Goal: Transaction & Acquisition: Purchase product/service

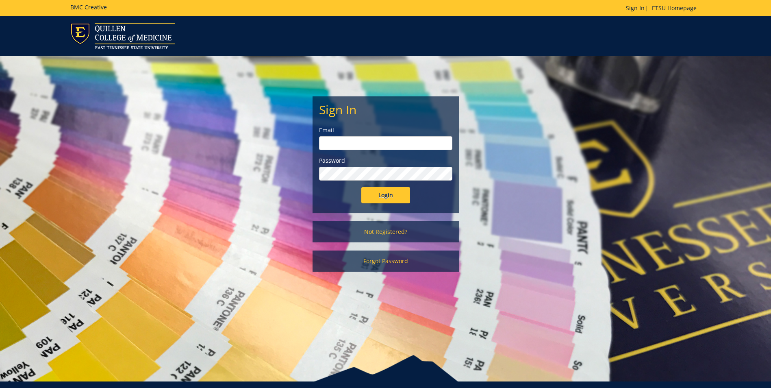
click at [328, 147] on input "email" at bounding box center [385, 143] width 133 height 14
type input "[EMAIL_ADDRESS][DOMAIN_NAME]"
click at [361, 187] on input "Login" at bounding box center [385, 195] width 49 height 16
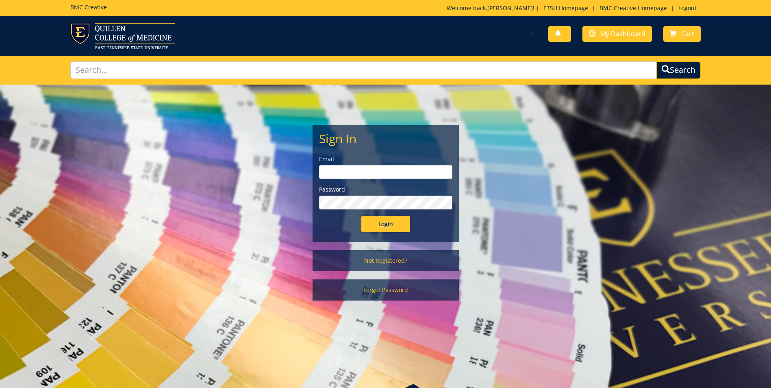
click at [325, 171] on input "email" at bounding box center [385, 172] width 133 height 14
type input "[EMAIL_ADDRESS][DOMAIN_NAME]"
click at [361, 216] on input "Login" at bounding box center [385, 224] width 49 height 16
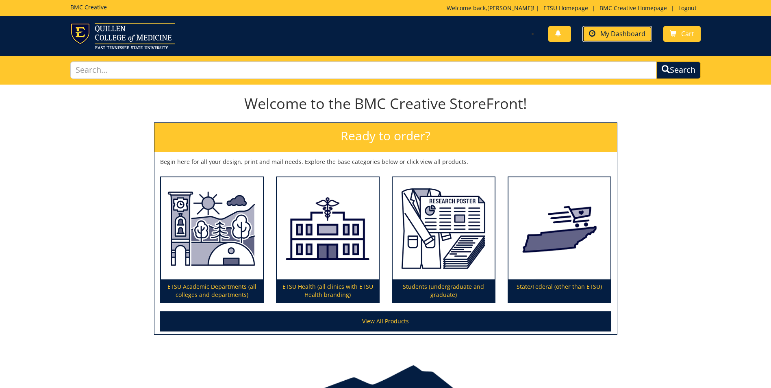
click at [619, 32] on span "My Dashboard" at bounding box center [622, 33] width 45 height 9
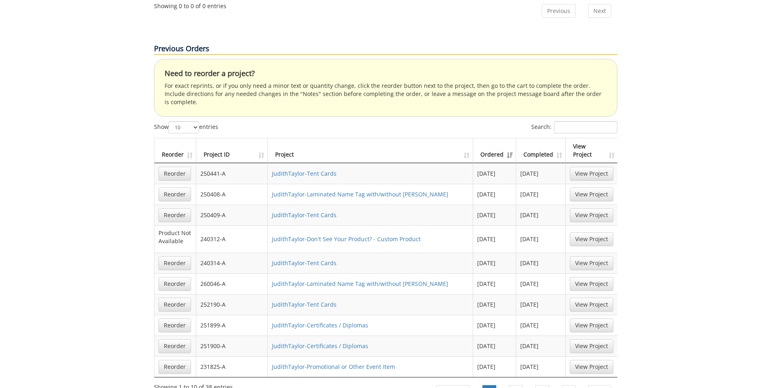
scroll to position [506, 0]
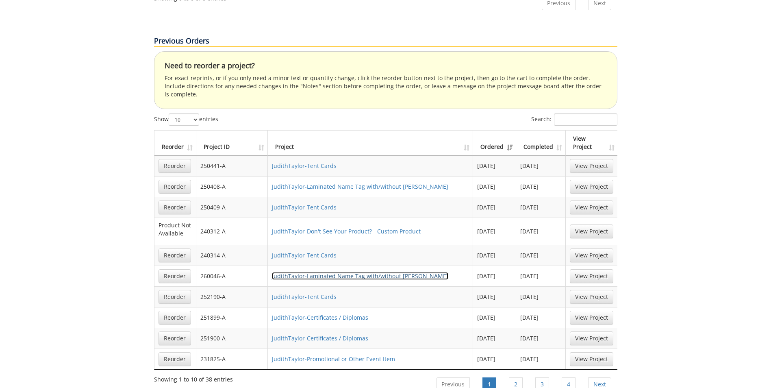
click at [313, 272] on link "JudithTaylor-Laminated Name Tag with/without [PERSON_NAME]" at bounding box center [360, 276] width 176 height 8
click at [312, 293] on link "JudithTaylor-Tent Cards" at bounding box center [304, 297] width 65 height 8
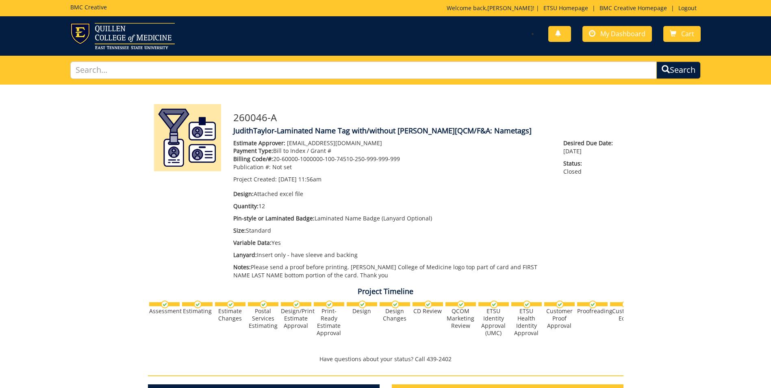
scroll to position [100, 0]
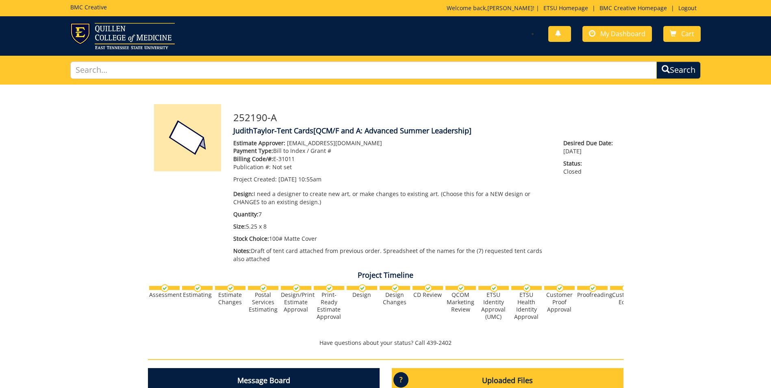
scroll to position [33, 0]
click at [120, 69] on input "text" at bounding box center [363, 69] width 586 height 17
type input "tent cards"
click at [678, 68] on button "Search" at bounding box center [678, 70] width 46 height 18
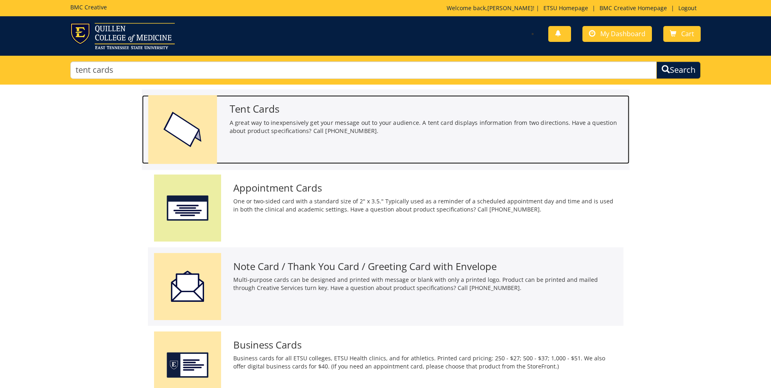
click at [269, 109] on h3 "Tent Cards" at bounding box center [426, 108] width 394 height 11
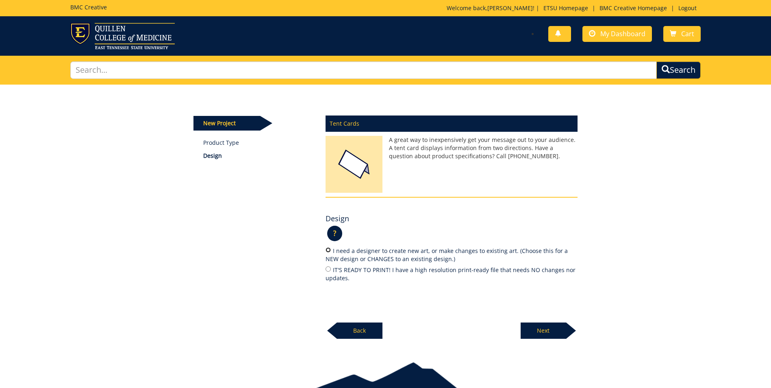
click at [329, 250] on input "I need a designer to create new art, or make changes to existing art. (Choose t…" at bounding box center [328, 249] width 5 height 5
radio input "true"
click at [531, 329] on p "Next" at bounding box center [544, 330] width 46 height 16
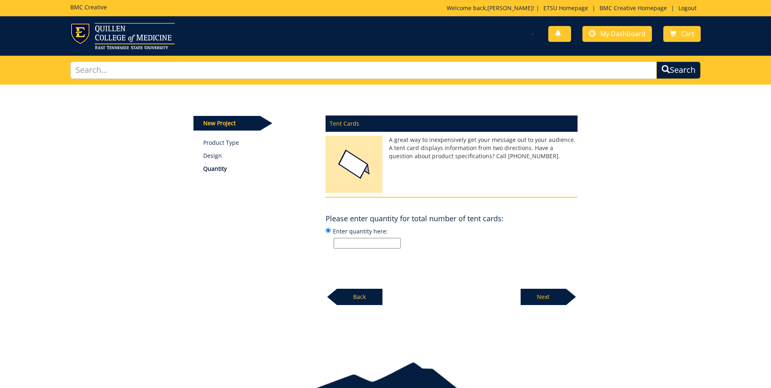
click at [339, 240] on input "Enter quantity here:" at bounding box center [367, 243] width 67 height 11
type input "4"
drag, startPoint x: 552, startPoint y: 298, endPoint x: 546, endPoint y: 298, distance: 5.3
click at [552, 298] on p "Next" at bounding box center [544, 297] width 46 height 16
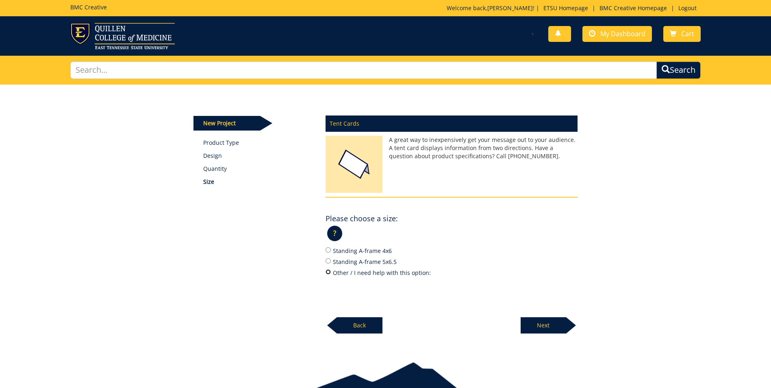
click at [328, 274] on input "Other / I need help with this option:" at bounding box center [328, 271] width 5 height 5
radio input "true"
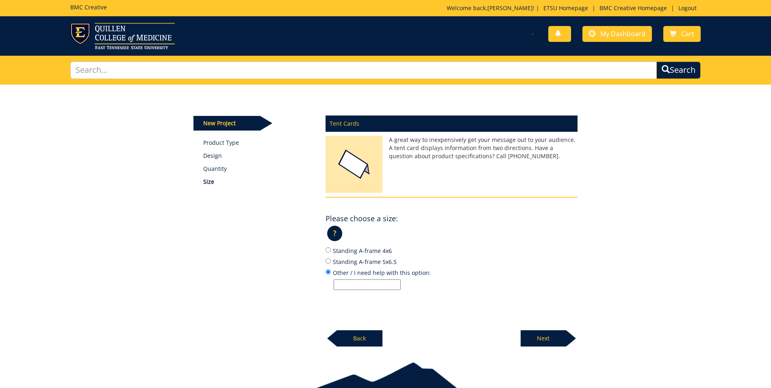
click at [342, 286] on input "Other / I need help with this option:" at bounding box center [367, 284] width 67 height 11
type input "5.25 x 8"
click at [538, 339] on p "Next" at bounding box center [544, 338] width 46 height 16
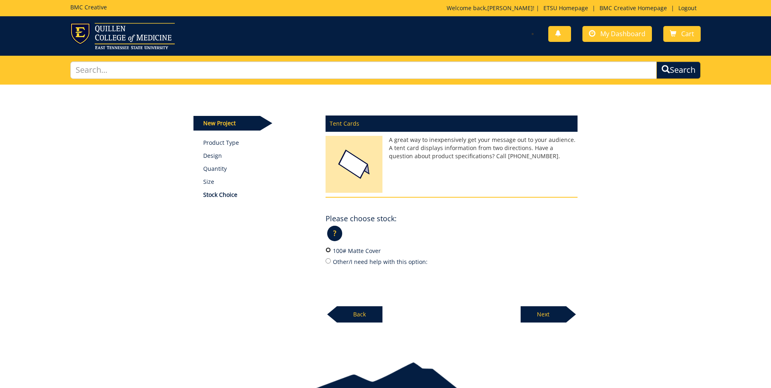
drag, startPoint x: 326, startPoint y: 248, endPoint x: 469, endPoint y: 280, distance: 146.5
click at [327, 248] on input "100# Matte Cover" at bounding box center [328, 249] width 5 height 5
radio input "true"
click at [536, 315] on p "Next" at bounding box center [544, 314] width 46 height 16
click at [547, 313] on p "Next" at bounding box center [544, 314] width 46 height 16
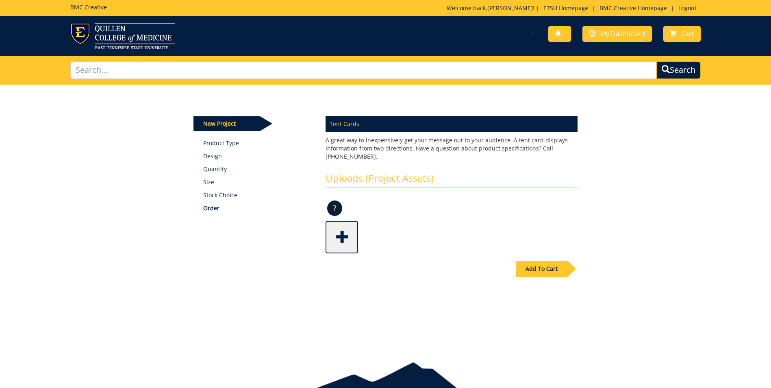
click at [343, 237] on span at bounding box center [342, 236] width 33 height 28
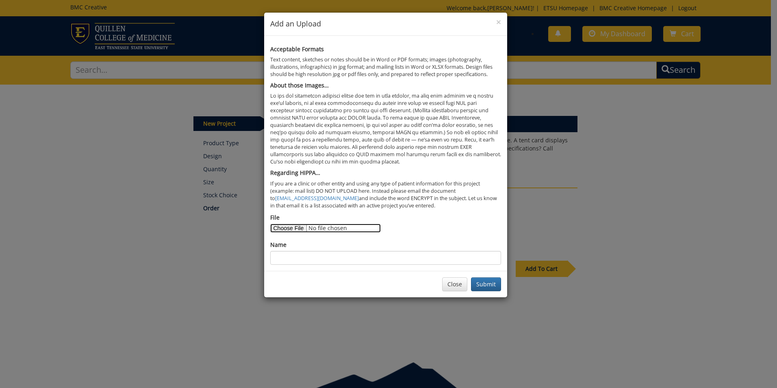
click at [288, 230] on input "File" at bounding box center [325, 228] width 111 height 9
click at [280, 229] on input "File" at bounding box center [325, 228] width 111 height 9
type input "C:\fakepath\Tent card - draft.pdf"
click at [279, 253] on input "Name" at bounding box center [385, 258] width 231 height 14
type input "Tent cards - Senior Leadership 2025"
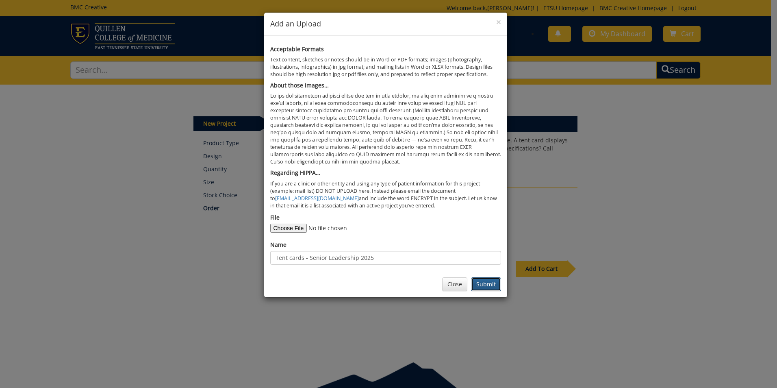
click at [481, 285] on button "Submit" at bounding box center [486, 284] width 30 height 14
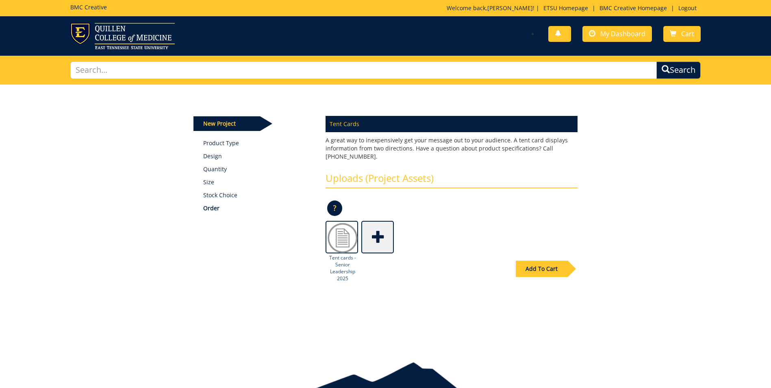
click at [340, 246] on img at bounding box center [342, 238] width 33 height 33
click at [340, 241] on img at bounding box center [342, 238] width 33 height 33
click at [337, 264] on div "Add To Cart" at bounding box center [385, 286] width 396 height 64
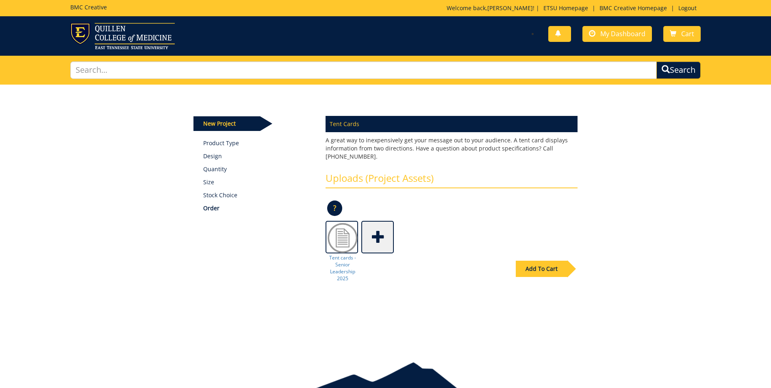
click at [341, 277] on div "Add To Cart" at bounding box center [385, 286] width 396 height 64
click at [340, 274] on div "Add To Cart" at bounding box center [385, 286] width 396 height 64
click at [341, 237] on span at bounding box center [342, 236] width 33 height 28
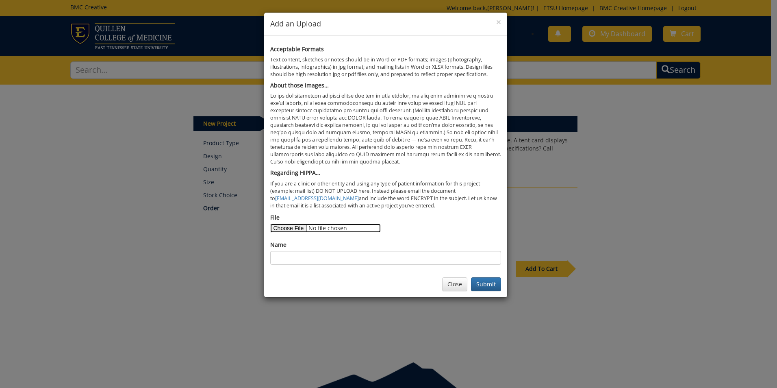
click at [290, 227] on input "File" at bounding box center [325, 228] width 111 height 9
type input "C:\fakepath\Tent cards -Senior Leacership September 2025-BMC order.xlsx"
click at [284, 261] on input "Name" at bounding box center [385, 258] width 231 height 14
type input "Tent cards - Senior Leadership 2025"
click at [495, 280] on button "Submit" at bounding box center [486, 284] width 30 height 14
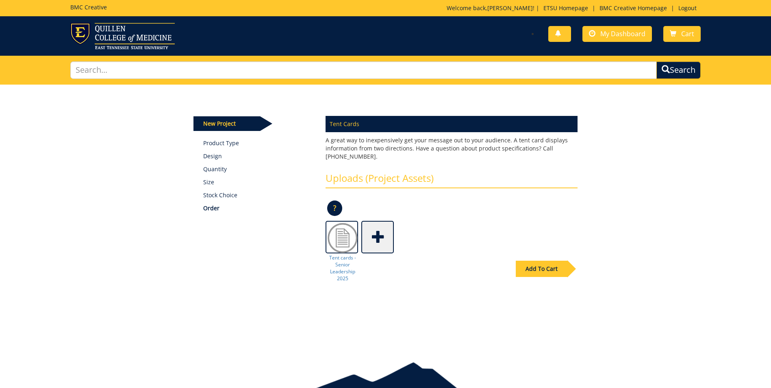
click at [376, 235] on span at bounding box center [378, 236] width 33 height 28
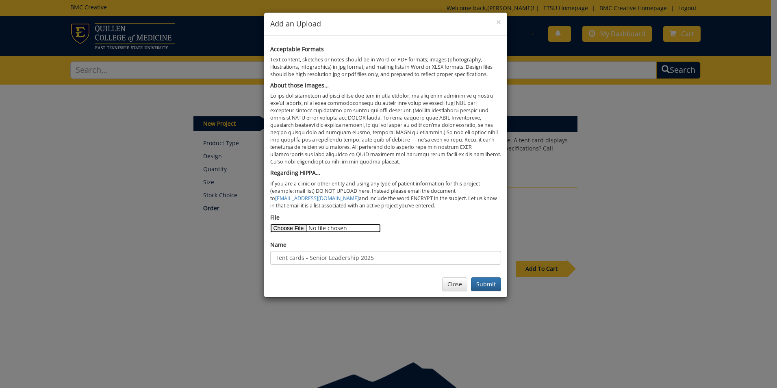
click at [291, 228] on input "File" at bounding box center [325, 228] width 111 height 9
type input "C:\fakepath\Tent card - draft.pdf"
click at [370, 258] on input "Tent cards - Senior Leadership 2025" at bounding box center [385, 258] width 231 height 14
click at [304, 258] on input "Tent cards - Senior Leadership 2025" at bounding box center [385, 258] width 231 height 14
type input "Tent cards draft"
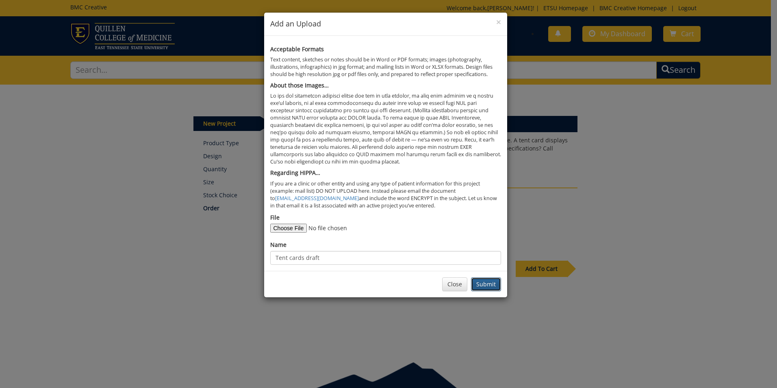
click at [482, 283] on button "Submit" at bounding box center [486, 284] width 30 height 14
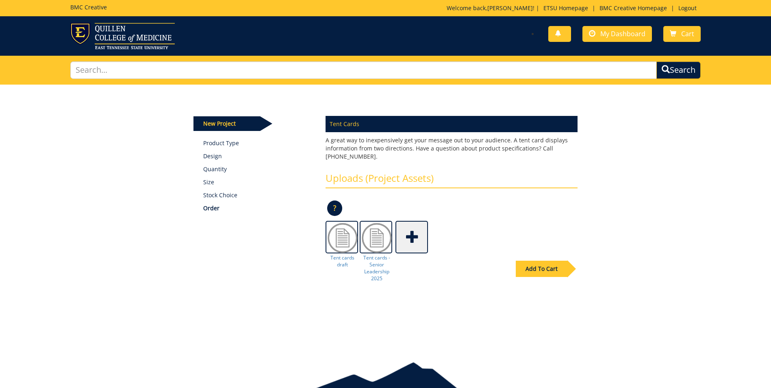
click at [540, 267] on div "Add To Cart" at bounding box center [542, 269] width 52 height 16
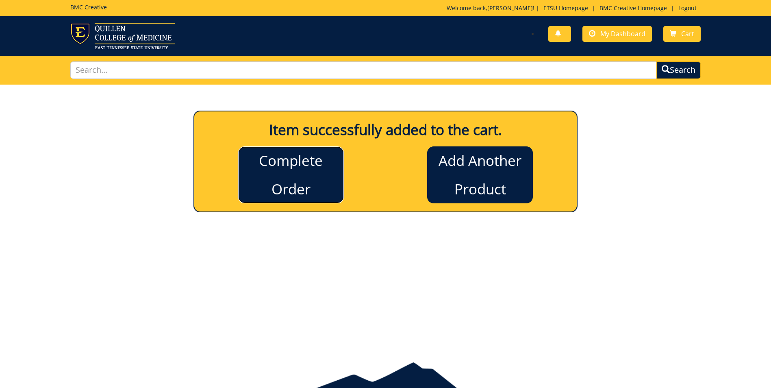
click at [306, 166] on link "Complete Order" at bounding box center [291, 174] width 106 height 57
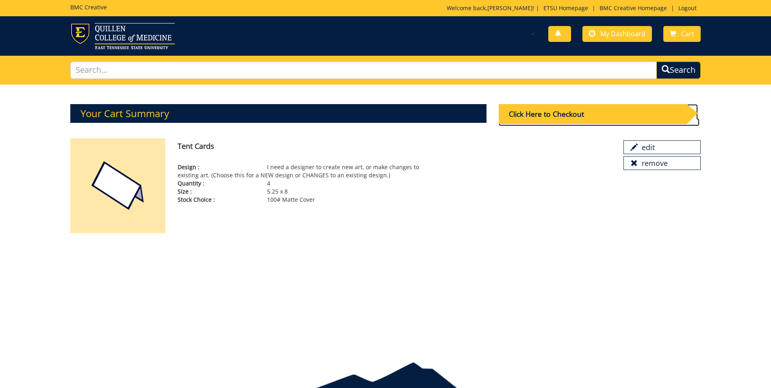
click at [566, 112] on div "Click Here to Checkout" at bounding box center [593, 114] width 188 height 20
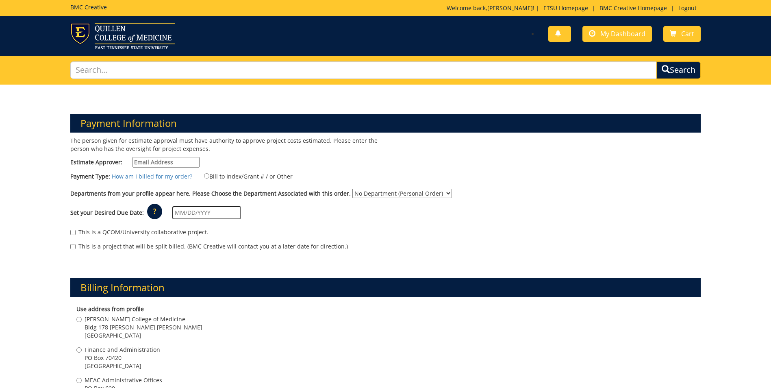
click at [155, 161] on input "Estimate Approver:" at bounding box center [165, 162] width 67 height 11
type input "[EMAIL_ADDRESS][DOMAIN_NAME]"
type input "[DATE]"
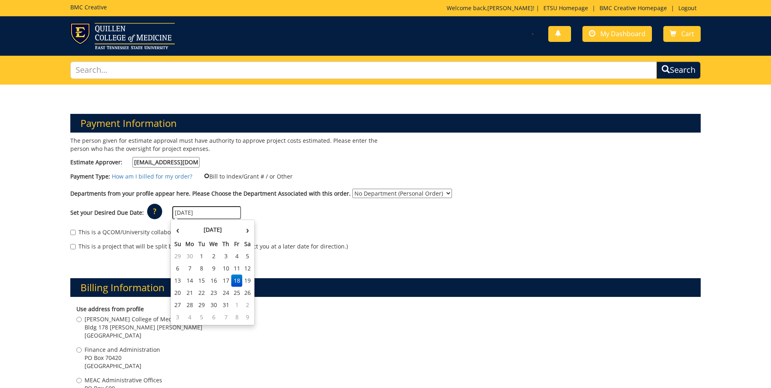
click at [204, 175] on input "Bill to Index/Grant # / or Other" at bounding box center [206, 175] width 5 height 5
radio input "true"
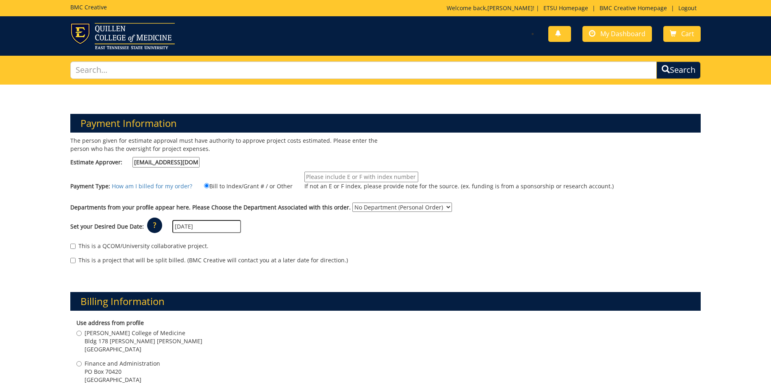
click at [313, 176] on input "If not an E or F index, please provide note for the source. (ex. funding is fro…" at bounding box center [361, 177] width 114 height 11
type input "20-60000-1000000-100-74510-250-999-999-999"
click at [438, 206] on select "No Department (Personal Order) Finance and Administration COM" at bounding box center [402, 206] width 100 height 9
select select "79"
click at [352, 202] on select "No Department (Personal Order) Finance and Administration COM" at bounding box center [402, 206] width 100 height 9
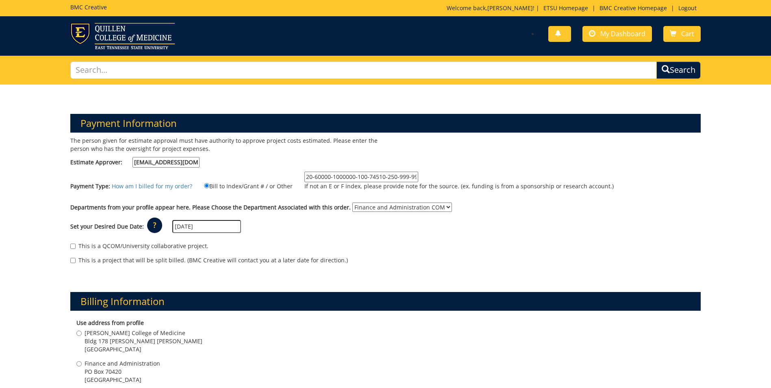
click at [151, 228] on p "?" at bounding box center [154, 224] width 15 height 15
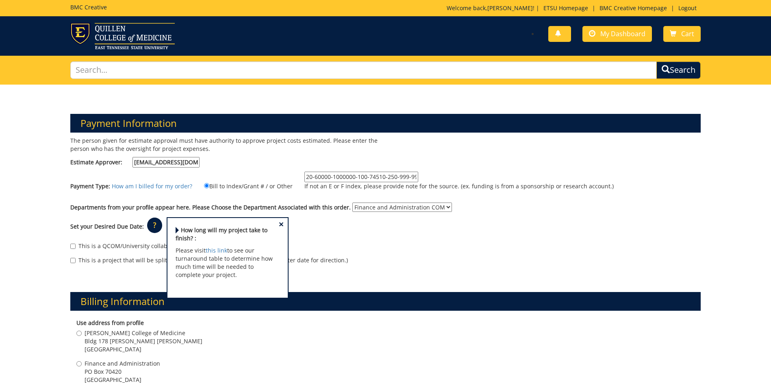
click at [151, 227] on p "?" at bounding box center [154, 224] width 15 height 15
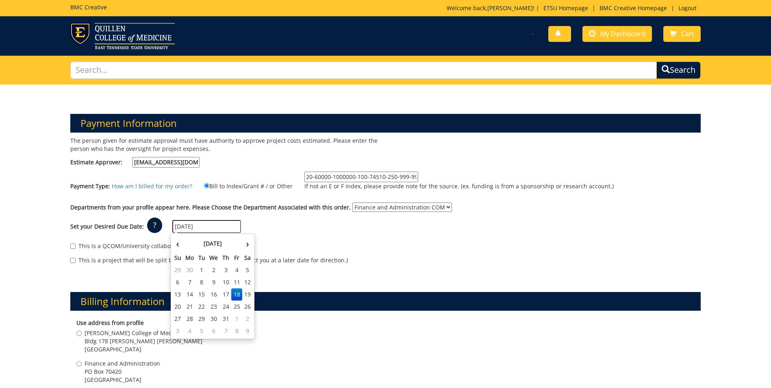
click at [226, 227] on input "07/18/2025" at bounding box center [206, 226] width 69 height 13
click at [246, 245] on th "›" at bounding box center [247, 243] width 11 height 16
click at [237, 279] on td "12" at bounding box center [236, 282] width 11 height 12
type input "09/12/2025"
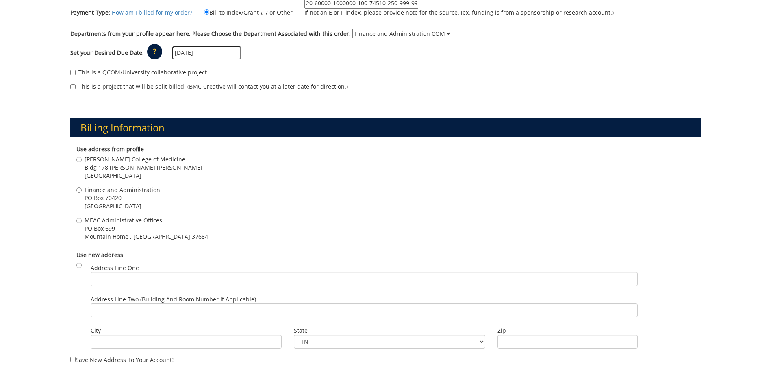
scroll to position [193, 0]
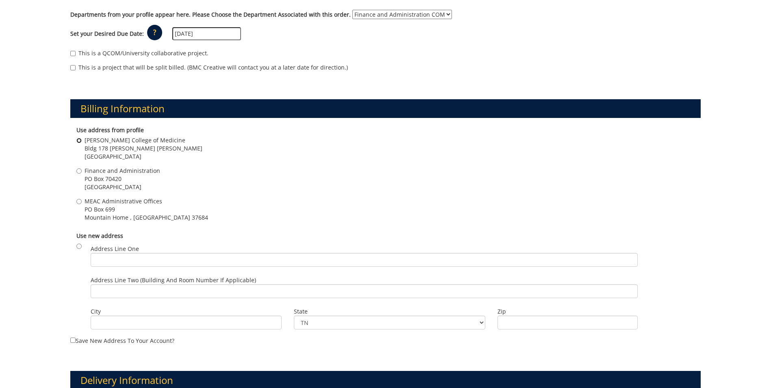
click at [79, 140] on input "Quillen College of Medicine Bldg 178 Stanton Gerber Hall Johnson City , TN 37614" at bounding box center [78, 140] width 5 height 5
radio input "true"
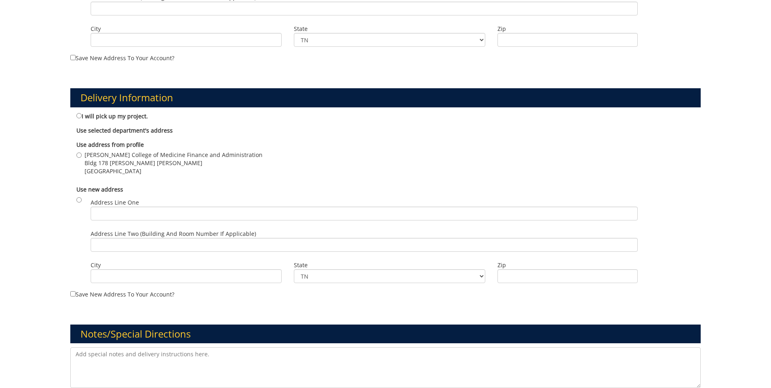
scroll to position [476, 0]
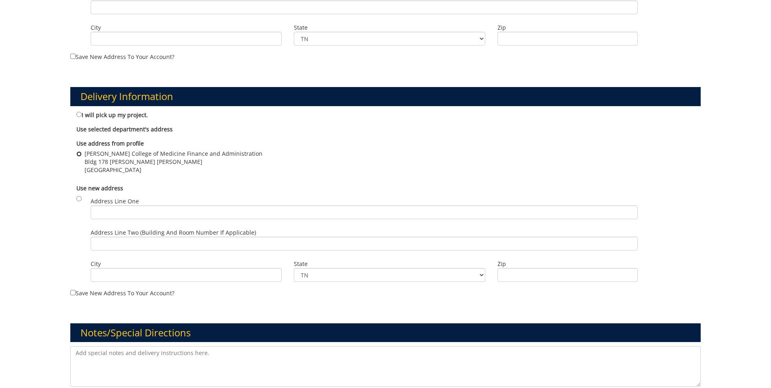
click at [77, 156] on input "Quillen College of Medicine Finance and Administration Bldg 178 Stanton Gerber …" at bounding box center [78, 153] width 5 height 5
radio input "true"
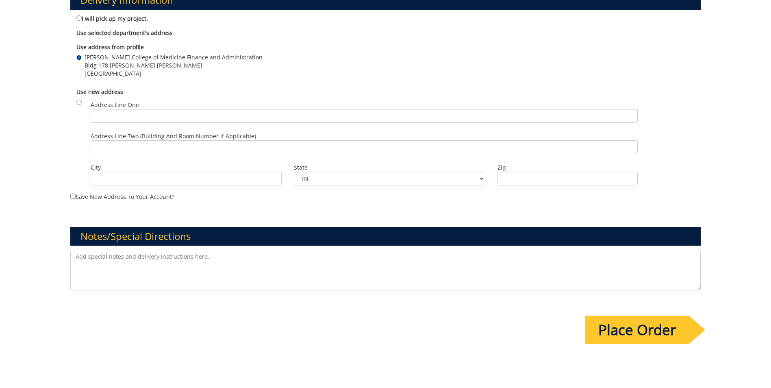
scroll to position [574, 0]
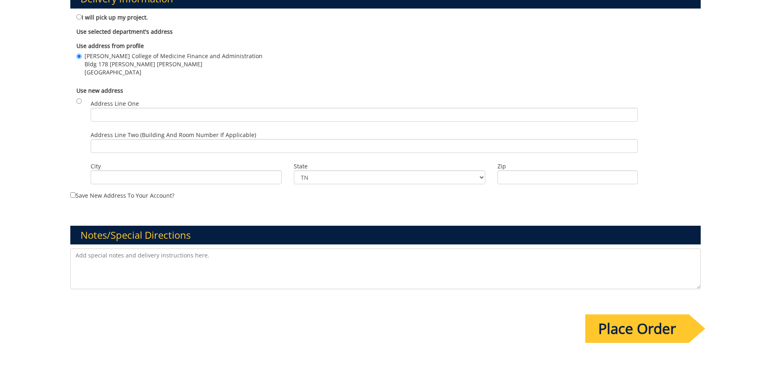
drag, startPoint x: 213, startPoint y: 256, endPoint x: 40, endPoint y: 252, distance: 172.8
type textarea "Draft of tent card attached from a previous order. Spreadsheet of the names for…"
click at [646, 326] on input "Place Order" at bounding box center [637, 328] width 104 height 28
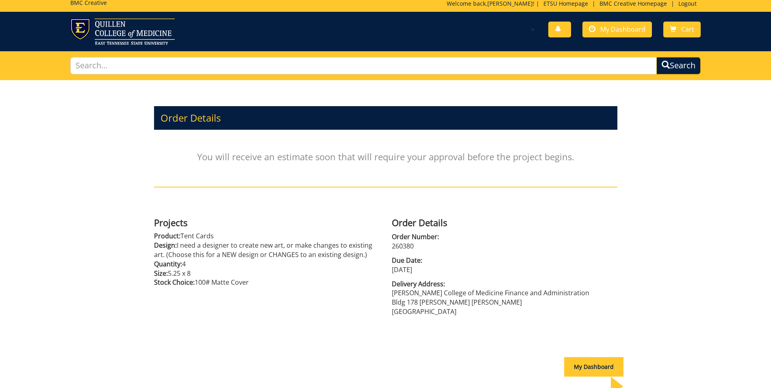
scroll to position [2, 0]
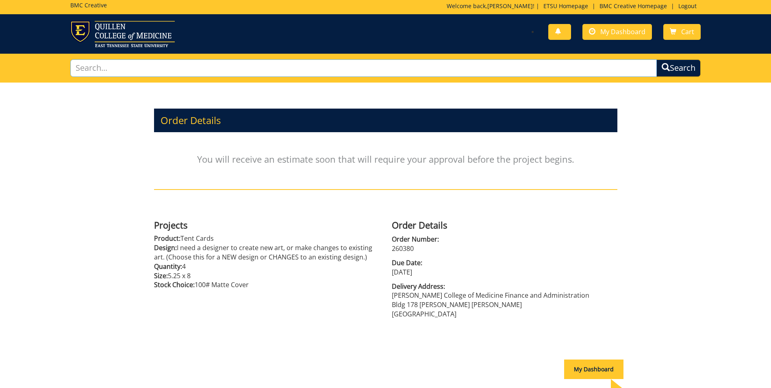
click at [112, 66] on input "text" at bounding box center [363, 67] width 586 height 17
type input "NAME TAGS"
click at [677, 65] on button "Search" at bounding box center [678, 68] width 46 height 18
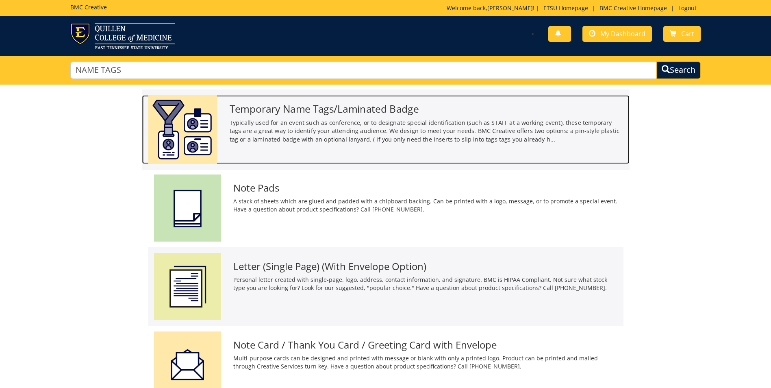
click at [213, 137] on img at bounding box center [182, 129] width 69 height 69
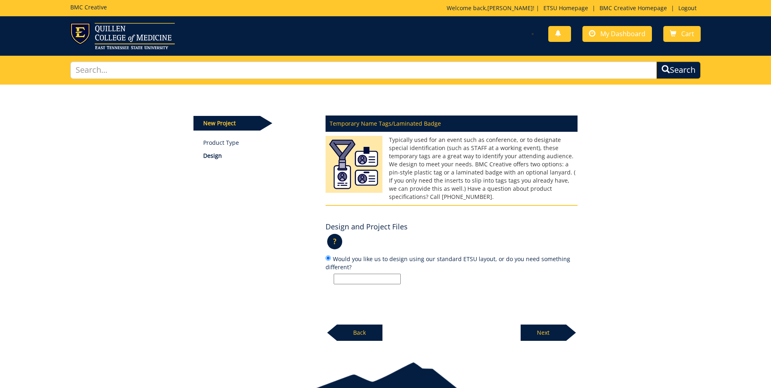
click at [337, 274] on input "Would you like us to design using our standard ETSU layout, or do you need some…" at bounding box center [367, 279] width 67 height 11
type input "Attached excel file"
click at [547, 324] on p "Next" at bounding box center [544, 332] width 46 height 16
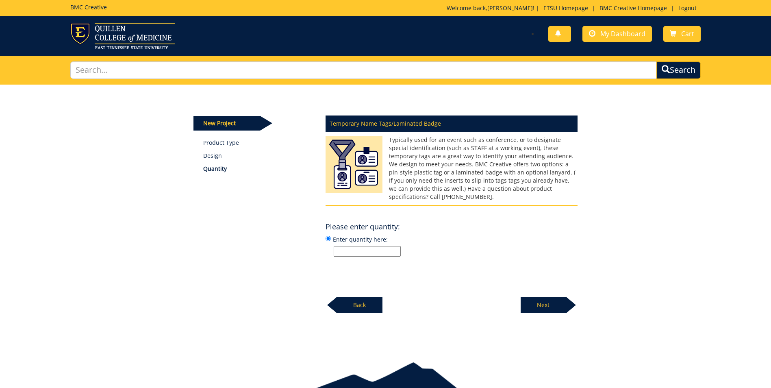
click at [340, 246] on input "Enter quantity here:" at bounding box center [367, 251] width 67 height 11
type input "30"
click at [538, 297] on p "Next" at bounding box center [544, 305] width 46 height 16
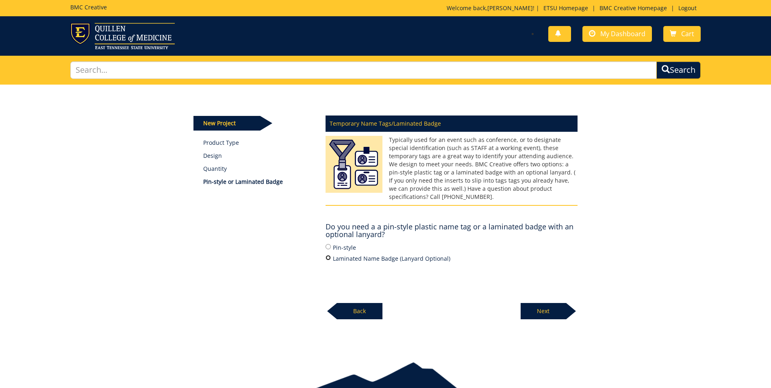
click at [328, 255] on input "Laminated Name Badge (Lanyard Optional)" at bounding box center [328, 257] width 5 height 5
radio input "true"
click at [554, 303] on p "Next" at bounding box center [544, 311] width 46 height 16
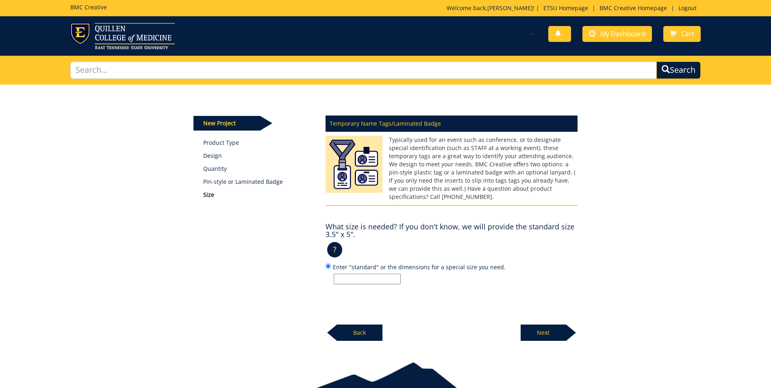
click at [344, 274] on input "Enter "standard" or the dimensions for a special size you need." at bounding box center [367, 279] width 67 height 11
type input "Standard"
click at [541, 324] on p "Next" at bounding box center [544, 332] width 46 height 16
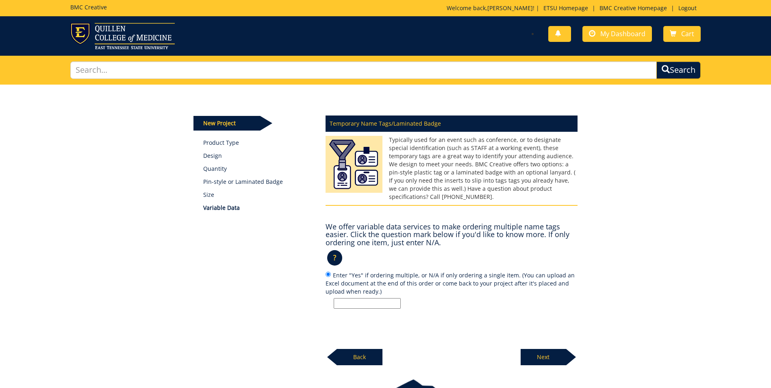
click at [344, 298] on input "Enter "Yes" if ordering multiple, or N/A if only ordering a single item. (You c…" at bounding box center [367, 303] width 67 height 11
type input "Yes"
click at [552, 350] on p "Next" at bounding box center [544, 357] width 46 height 16
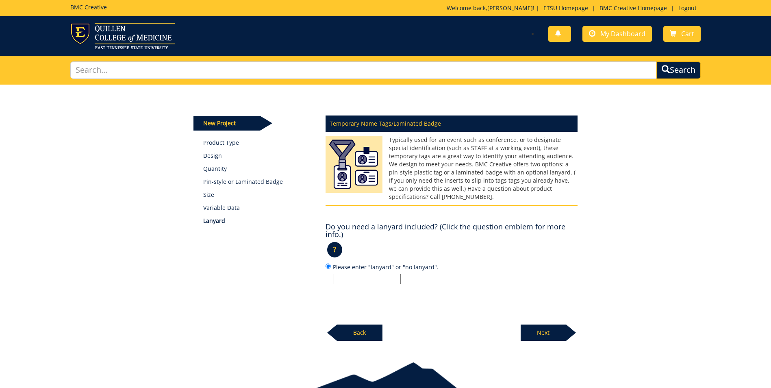
click at [338, 274] on input "Please enter "lanyard" or "no lanyard"." at bounding box center [367, 279] width 67 height 11
type input "Insert only - have sleeve and backing"
click at [554, 324] on p "Next" at bounding box center [544, 332] width 46 height 16
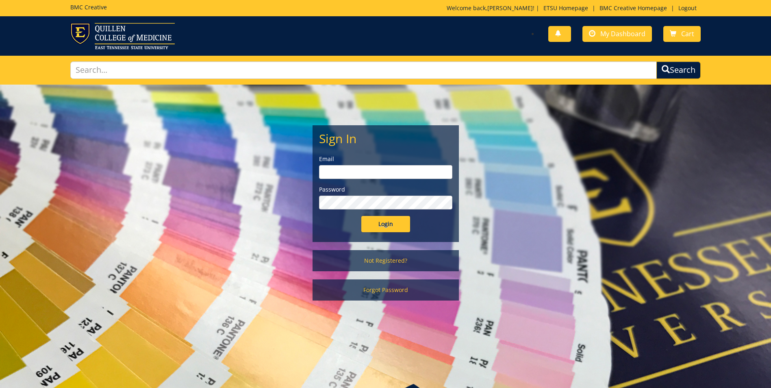
click at [328, 171] on input "email" at bounding box center [385, 172] width 133 height 14
type input "taylorjs5@etsu.edu"
click at [361, 216] on input "Login" at bounding box center [385, 224] width 49 height 16
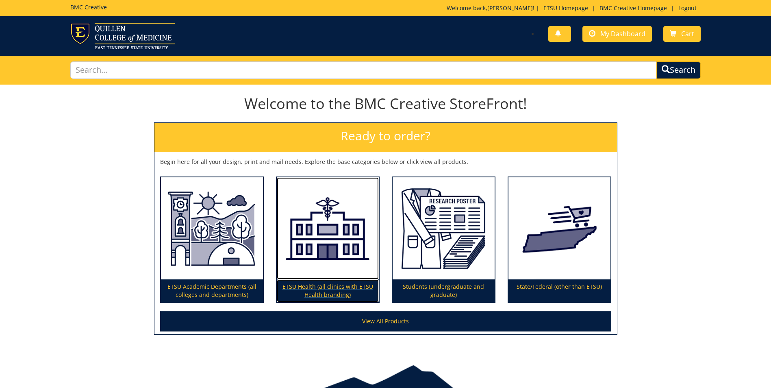
click at [309, 278] on img at bounding box center [328, 228] width 102 height 102
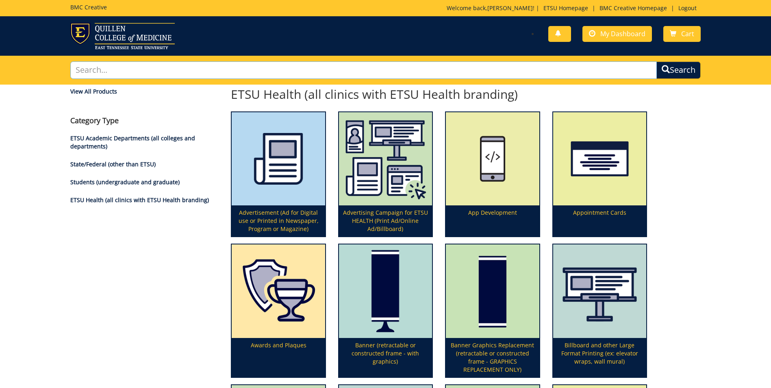
click at [109, 69] on input "text" at bounding box center [363, 69] width 586 height 17
type input "name tags"
click at [675, 71] on button "Search" at bounding box center [678, 70] width 46 height 18
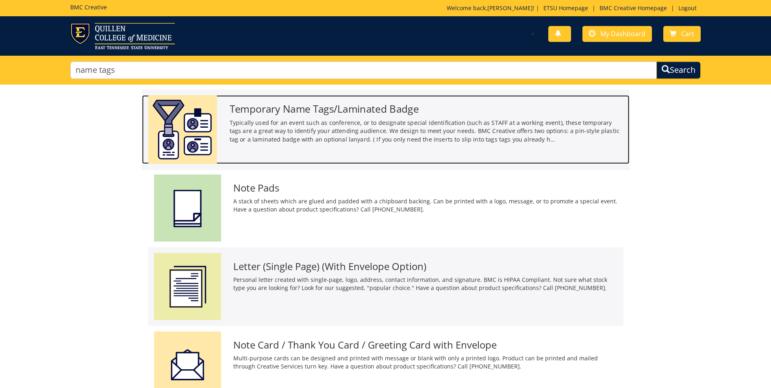
click at [272, 110] on h3 "Temporary Name Tags/Laminated Badge" at bounding box center [426, 108] width 394 height 11
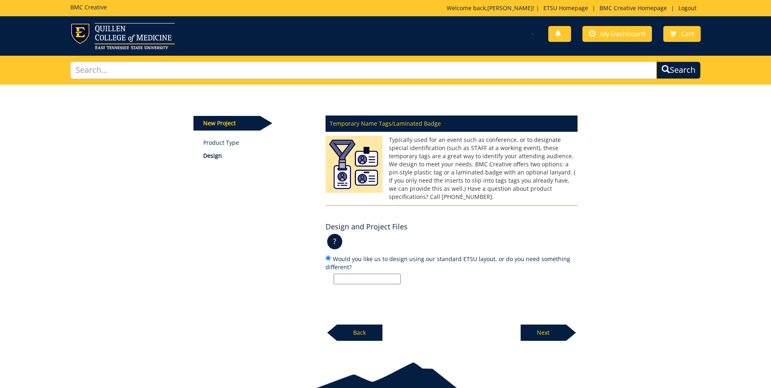
click at [339, 274] on input "Would you like us to design using our standard ETSU layout, or do you need some…" at bounding box center [367, 279] width 67 height 11
type input "Attached excel file"
click at [543, 324] on p "Next" at bounding box center [544, 332] width 46 height 16
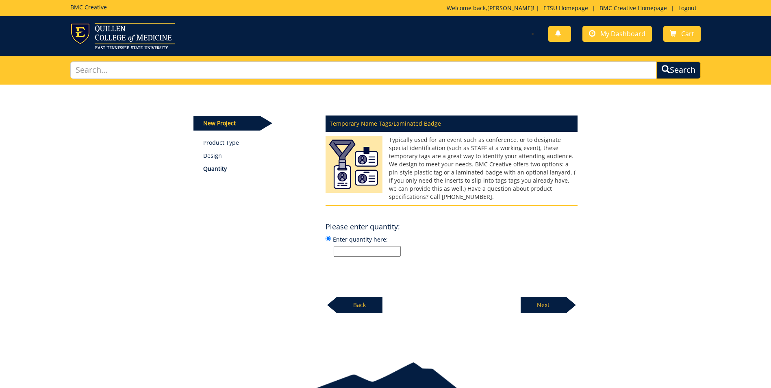
click at [353, 246] on input "Enter quantity here:" at bounding box center [367, 251] width 67 height 11
type input "30"
click at [546, 297] on p "Next" at bounding box center [544, 305] width 46 height 16
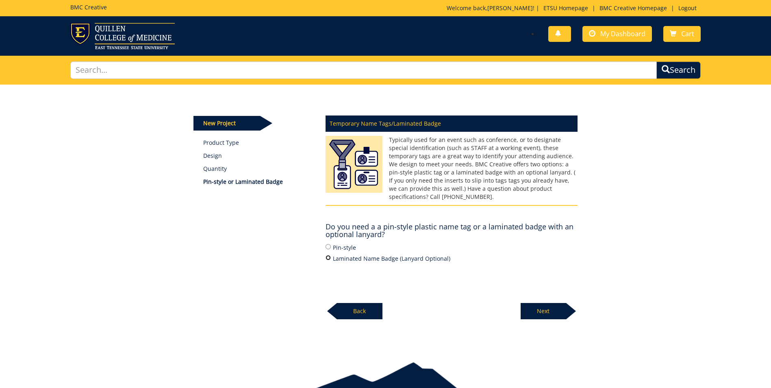
click at [328, 255] on input "Laminated Name Badge (Lanyard Optional)" at bounding box center [328, 257] width 5 height 5
radio input "true"
click at [556, 303] on p "Next" at bounding box center [544, 311] width 46 height 16
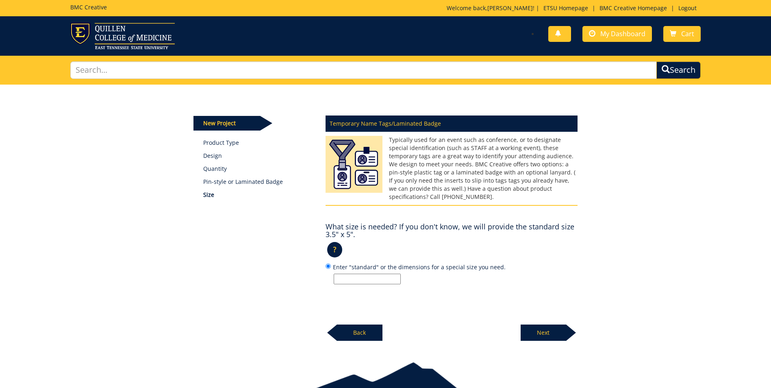
click at [341, 274] on input "Enter "standard" or the dimensions for a special size you need." at bounding box center [367, 279] width 67 height 11
type input "Standard"
click at [531, 324] on p "Next" at bounding box center [544, 332] width 46 height 16
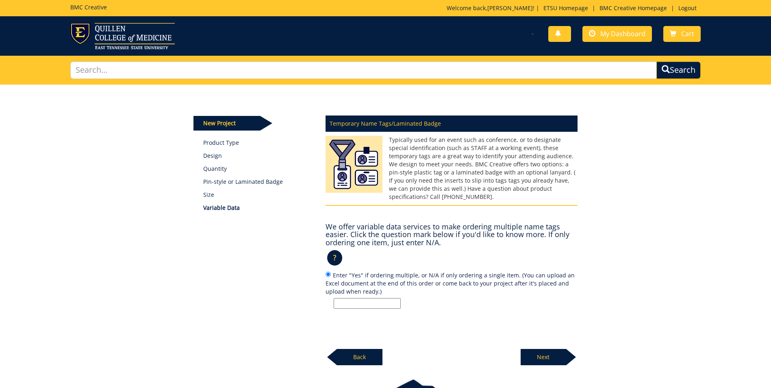
click at [338, 298] on input "Enter "Yes" if ordering multiple, or N/A if only ordering a single item. (You c…" at bounding box center [367, 303] width 67 height 11
type input "Yes"
click at [536, 350] on p "Next" at bounding box center [544, 357] width 46 height 16
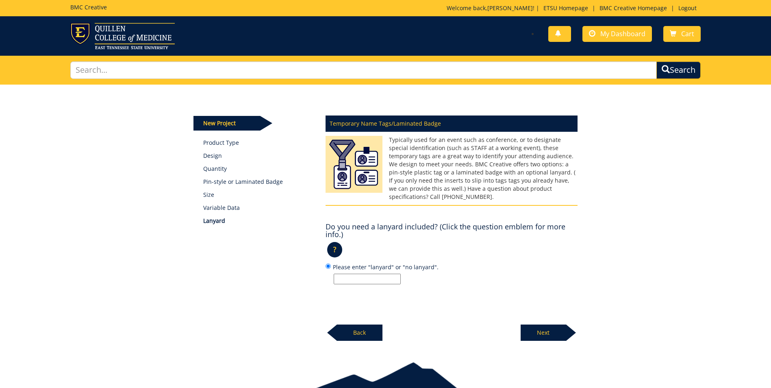
click at [346, 274] on input "Please enter "lanyard" or "no lanyard"." at bounding box center [367, 279] width 67 height 11
type input "Insert only - have sleeve and backing"
click at [541, 324] on p "Next" at bounding box center [544, 332] width 46 height 16
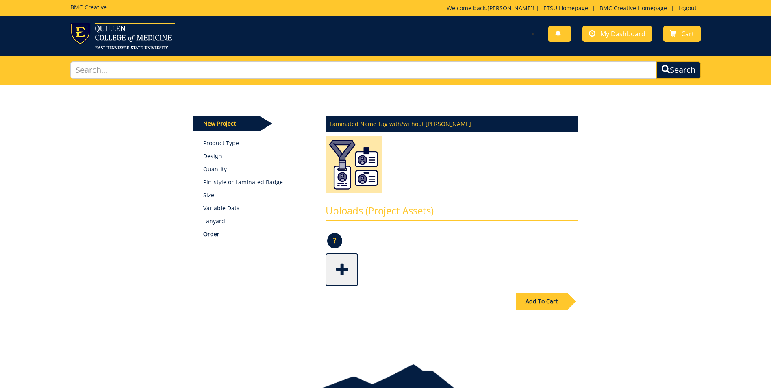
click at [343, 273] on span at bounding box center [342, 268] width 33 height 28
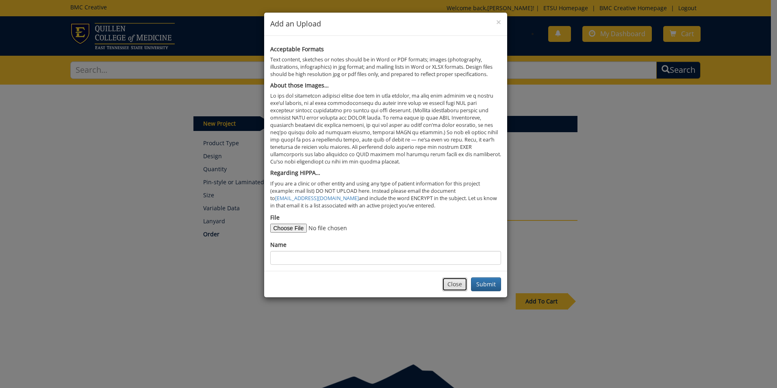
click at [459, 284] on button "Close" at bounding box center [454, 284] width 25 height 14
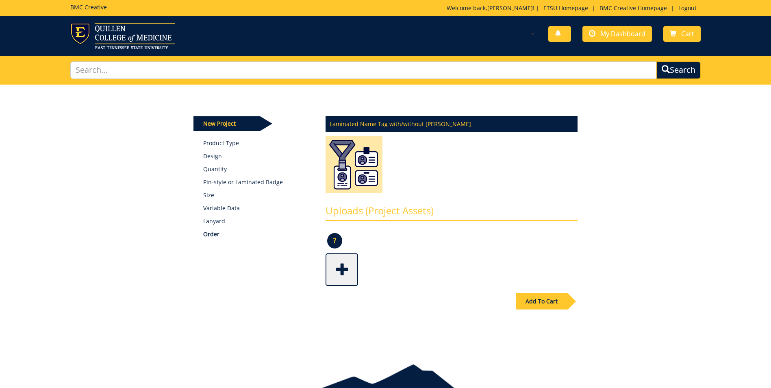
click at [343, 271] on span at bounding box center [342, 268] width 33 height 28
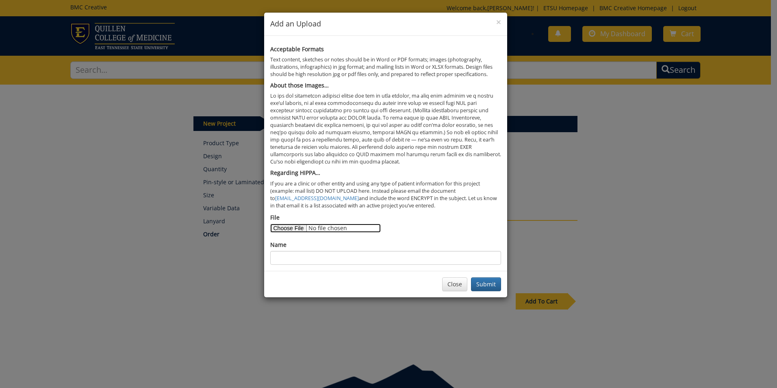
click at [278, 227] on input "File" at bounding box center [325, 228] width 111 height 9
type input "C:\fakepath\Name tags - Senior Leadership Sept 2025.xlsx"
click at [284, 255] on input "Name" at bounding box center [385, 258] width 231 height 14
type input "n"
type input "Name tags spreadsheet"
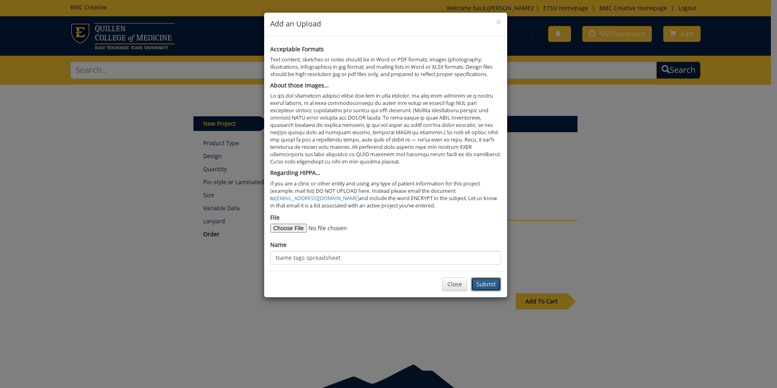
click at [482, 285] on button "Submit" at bounding box center [486, 284] width 30 height 14
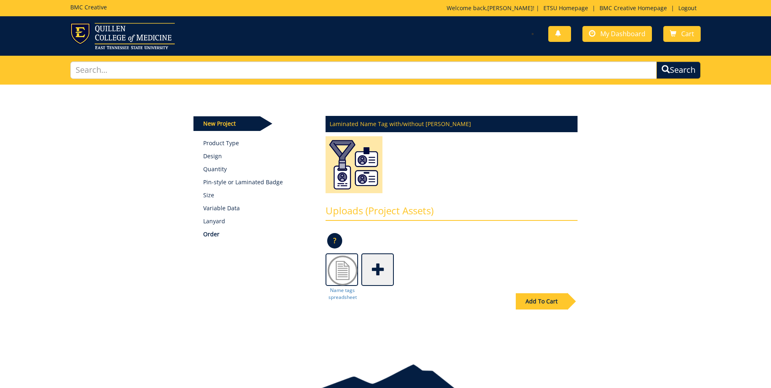
click at [533, 301] on div "Add To Cart" at bounding box center [542, 301] width 52 height 16
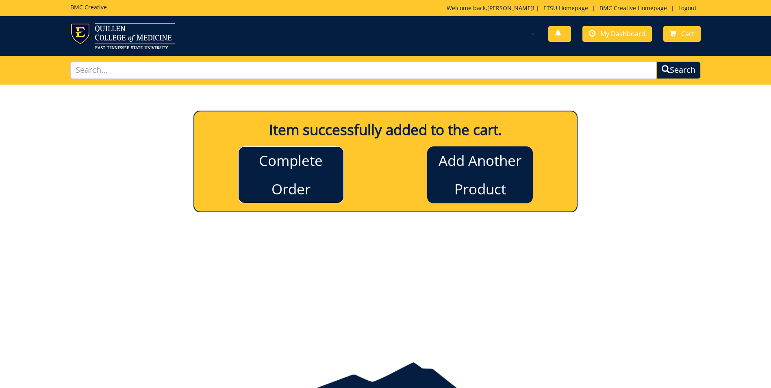
click at [305, 178] on link "Complete Order" at bounding box center [291, 174] width 106 height 57
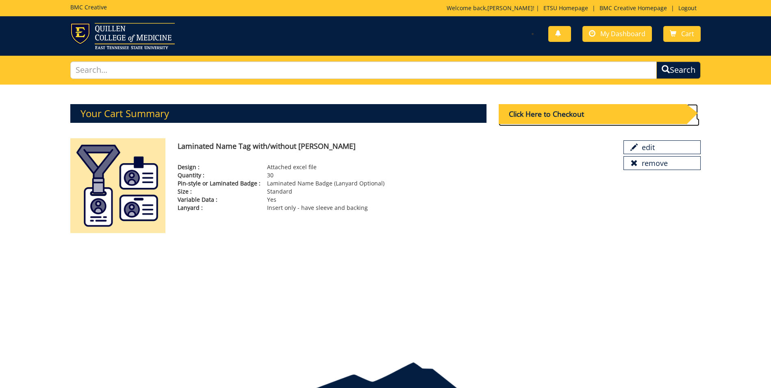
click at [548, 114] on div "Click Here to Checkout" at bounding box center [593, 114] width 188 height 20
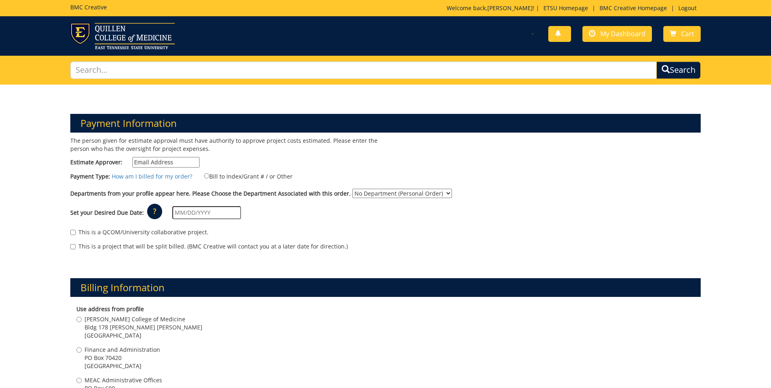
click at [174, 163] on input "Estimate Approver:" at bounding box center [165, 162] width 67 height 11
type input "taylorjs5@etsu.edu"
type input "09/12/2025"
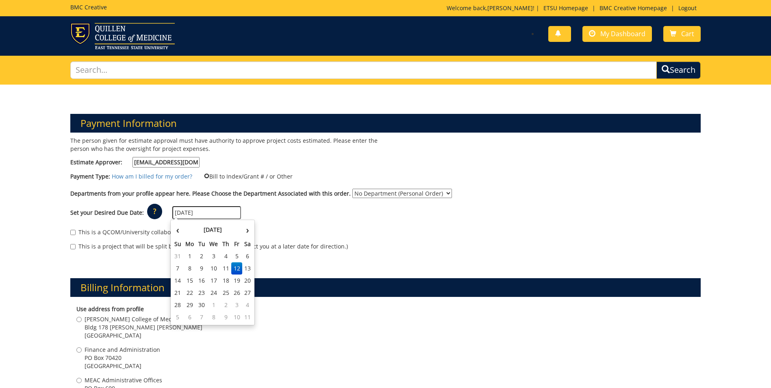
click at [204, 175] on input "Bill to Index/Grant # / or Other" at bounding box center [206, 175] width 5 height 5
radio input "true"
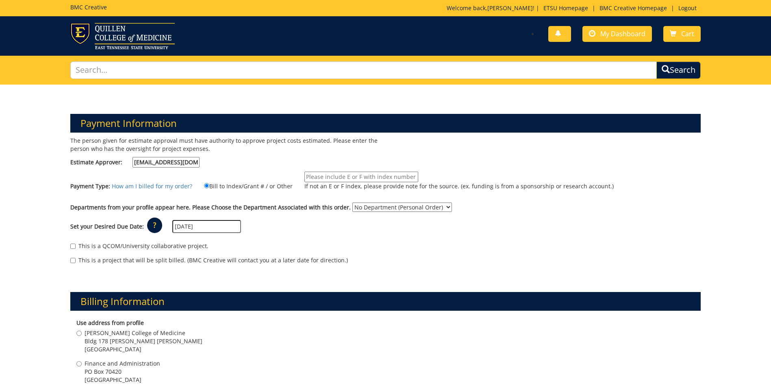
click at [351, 178] on input "If not an E or F index, please provide note for the source. (ex. funding is fro…" at bounding box center [361, 177] width 114 height 11
type input "20-60000-1000000-100-74510-250-999-999-999"
drag, startPoint x: 438, startPoint y: 207, endPoint x: 437, endPoint y: 212, distance: 4.5
click at [438, 207] on select "No Department (Personal Order) Finance and Administration COM" at bounding box center [402, 206] width 100 height 9
select select "79"
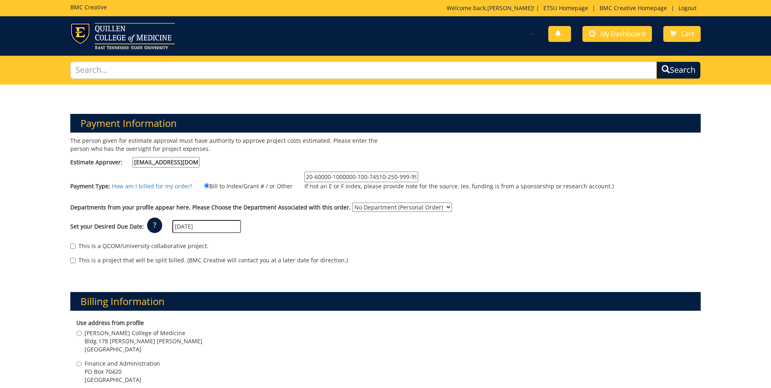
click at [352, 202] on select "No Department (Personal Order) Finance and Administration COM" at bounding box center [402, 206] width 100 height 9
drag, startPoint x: 79, startPoint y: 332, endPoint x: 112, endPoint y: 331, distance: 33.0
click at [79, 332] on input "Quillen College of Medicine Bldg 178 Stanton Gerber Hall Johnson City , TN 37614" at bounding box center [78, 332] width 5 height 5
radio input "true"
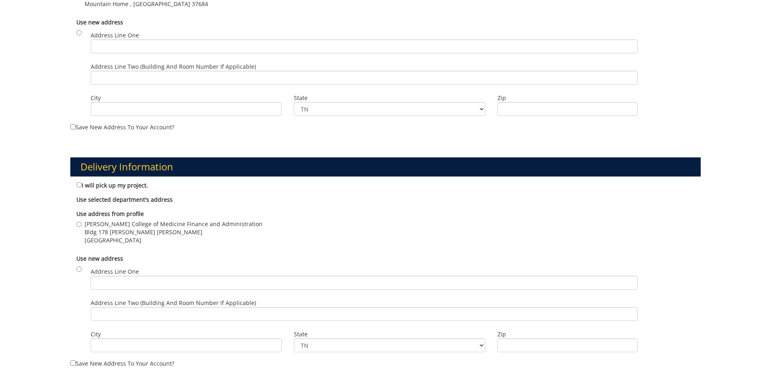
scroll to position [409, 0]
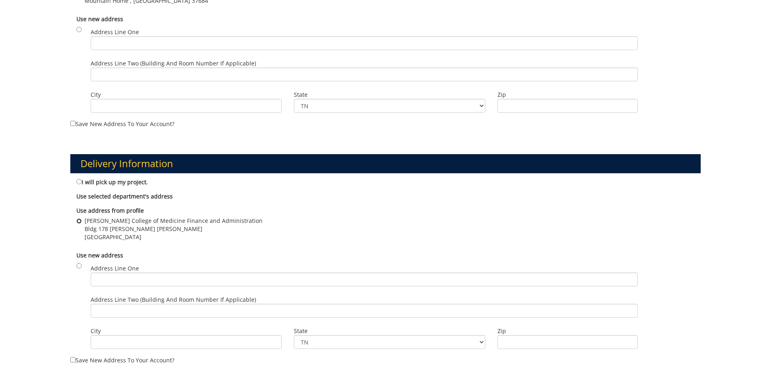
click at [78, 219] on input "Quillen College of Medicine Finance and Administration Bldg 178 Stanton Gerber …" at bounding box center [78, 220] width 5 height 5
radio input "true"
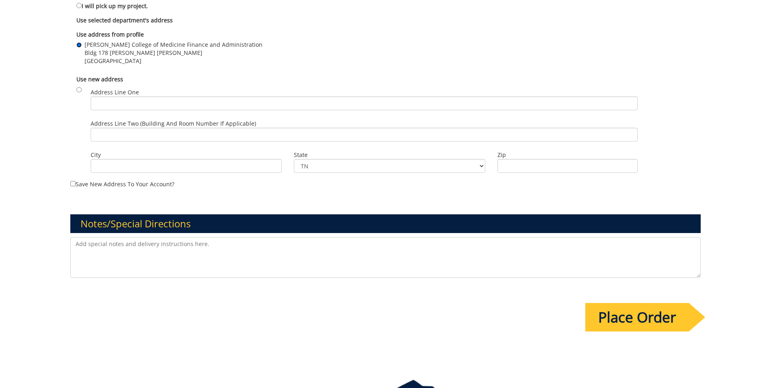
scroll to position [592, 0]
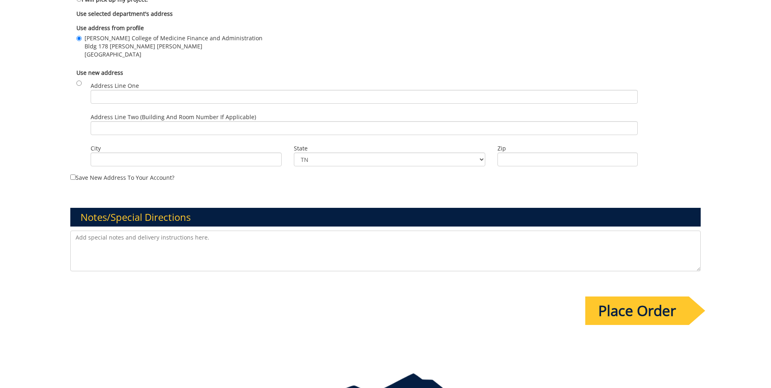
click at [78, 239] on textarea at bounding box center [385, 250] width 630 height 41
type textarea "D"
type textarea "Spreadsheet of names attached. Please send a proof before printing. Quillen Col…"
click at [611, 314] on input "Place Order" at bounding box center [637, 310] width 104 height 28
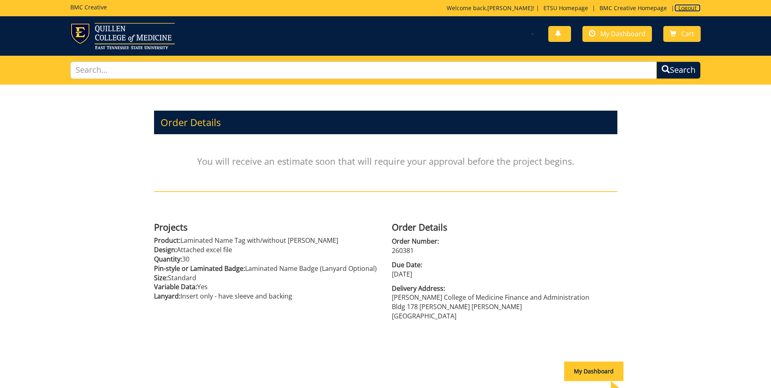
click at [686, 7] on link "Logout" at bounding box center [687, 8] width 26 height 8
